Goal: Transaction & Acquisition: Subscribe to service/newsletter

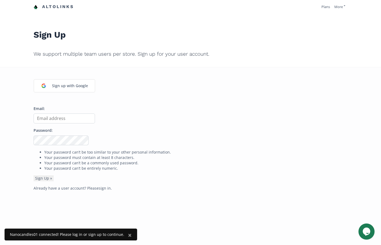
click at [77, 120] on input "Email:" at bounding box center [64, 118] width 61 height 10
paste input "[EMAIL_ADDRESS][DOMAIN_NAME]"
type input "[EMAIL_ADDRESS][DOMAIN_NAME]"
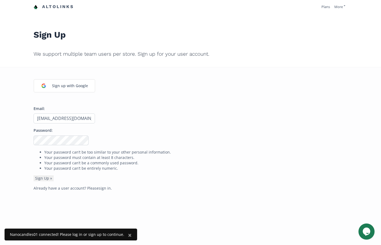
click at [210, 151] on li "Your password can’t be too similar to your other personal information." at bounding box center [195, 151] width 303 height 5
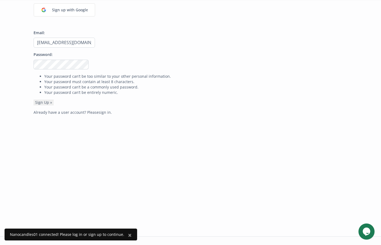
scroll to position [77, 0]
click at [44, 103] on button "Sign Up »" at bounding box center [44, 101] width 20 height 6
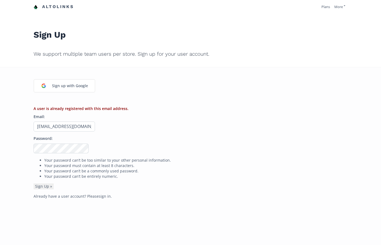
click at [56, 126] on input "[EMAIL_ADDRESS][DOMAIN_NAME]" at bounding box center [64, 126] width 61 height 10
type input "apprevtest1@shopify.com"
click at [34, 183] on button "Sign Up »" at bounding box center [44, 186] width 20 height 6
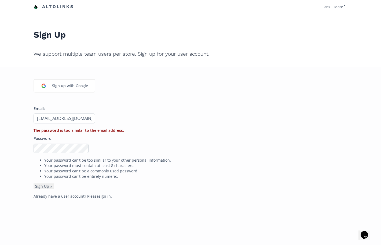
click at [34, 183] on button "Sign Up »" at bounding box center [44, 186] width 20 height 6
click at [49, 186] on button "Sign Up »" at bounding box center [44, 186] width 20 height 6
click at [34, 183] on button "Sign Up »" at bounding box center [44, 186] width 20 height 6
